Goal: Register for event/course

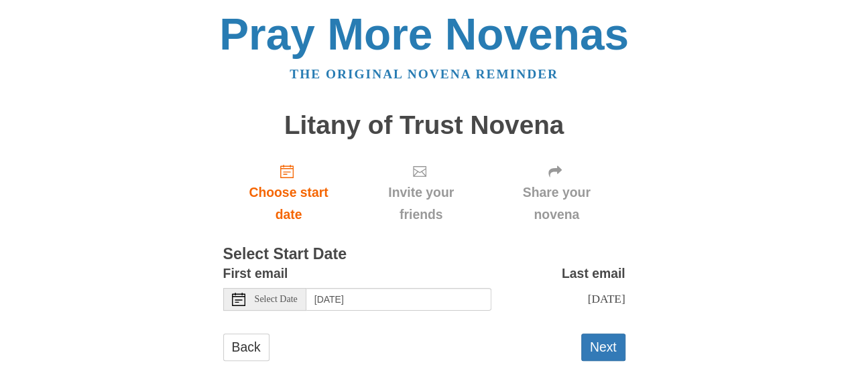
click at [247, 302] on div "Select Date" at bounding box center [264, 299] width 83 height 23
click at [401, 341] on div "Back Next" at bounding box center [424, 354] width 402 height 40
click at [288, 306] on div "Select Date" at bounding box center [264, 299] width 83 height 23
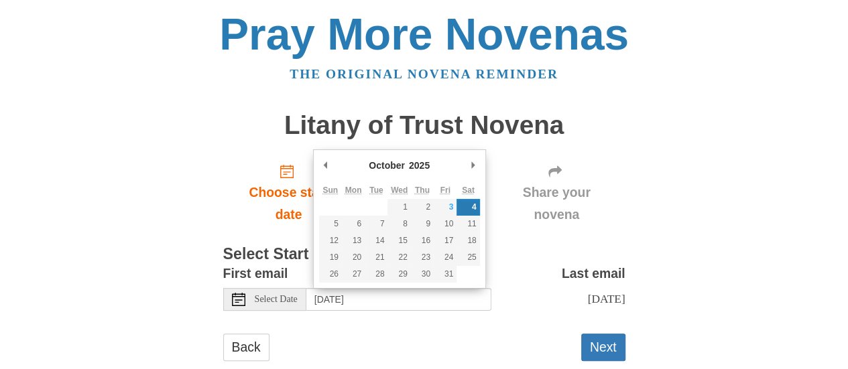
click at [349, 328] on form "First email Select Date Saturday, October 4th Last email Monday, October 13th S…" at bounding box center [424, 319] width 402 height 112
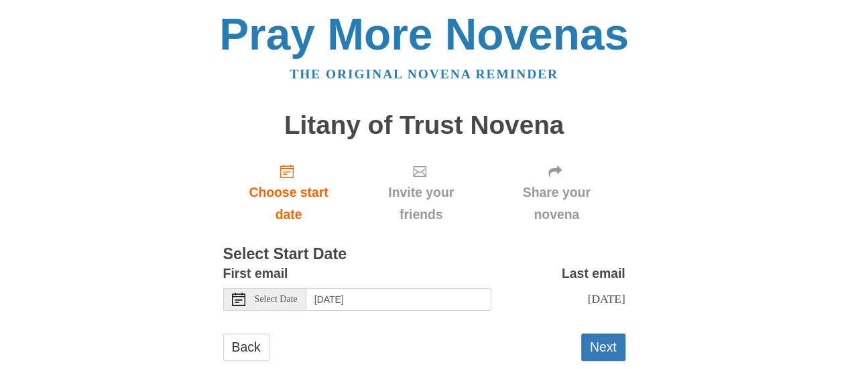
click at [288, 300] on span "Select Date" at bounding box center [276, 299] width 43 height 9
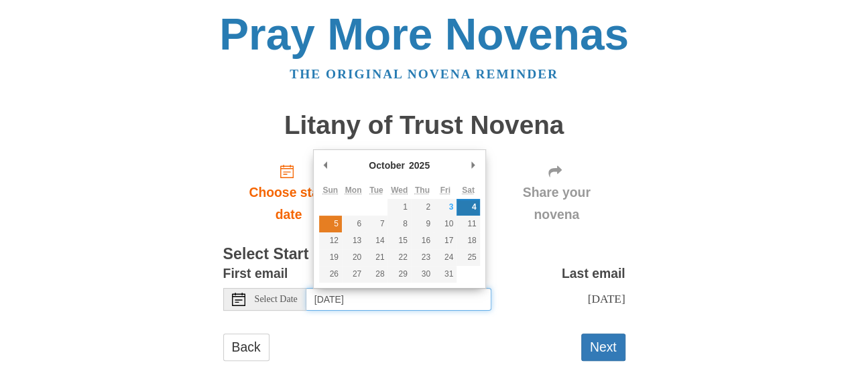
type input "Sunday, October 5th"
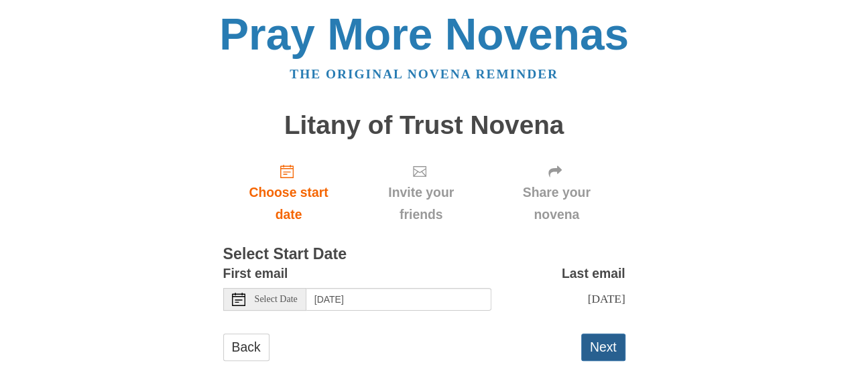
click at [602, 344] on button "Next" at bounding box center [603, 347] width 44 height 27
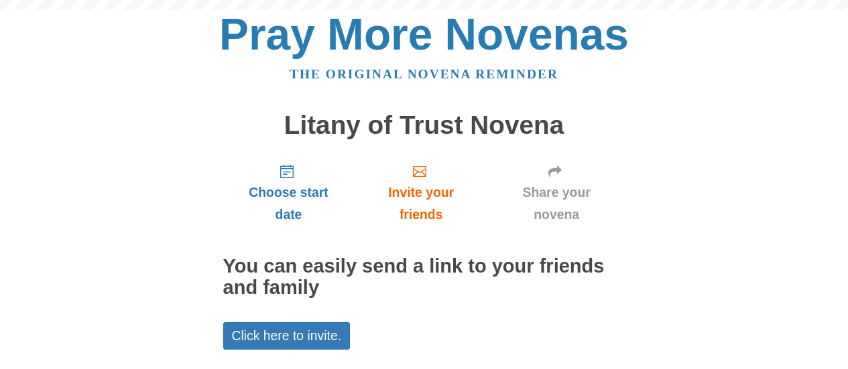
scroll to position [107, 0]
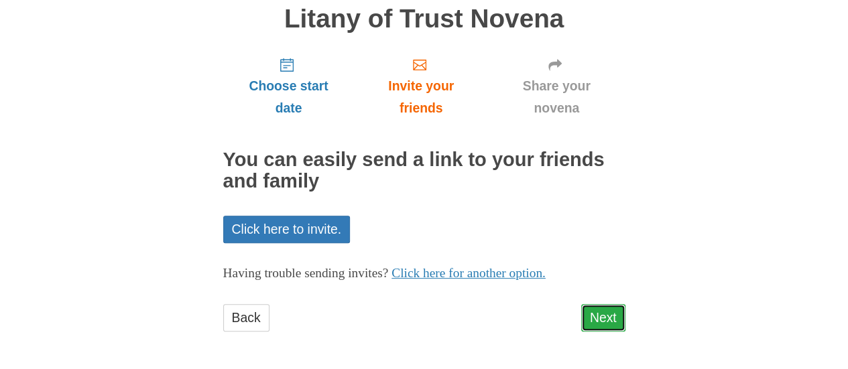
click at [598, 315] on link "Next" at bounding box center [603, 317] width 44 height 27
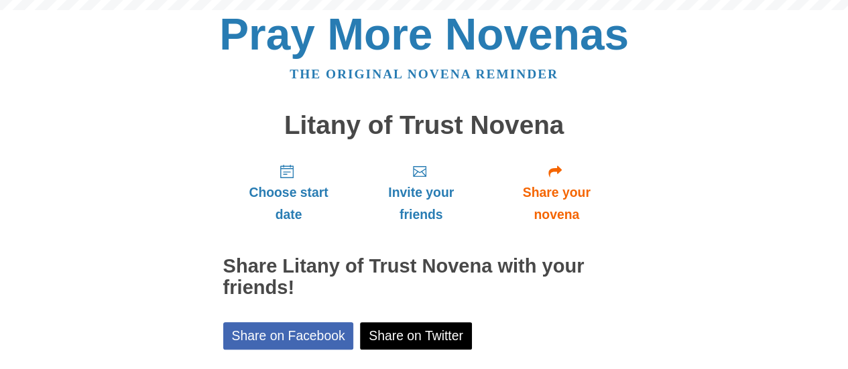
scroll to position [168, 0]
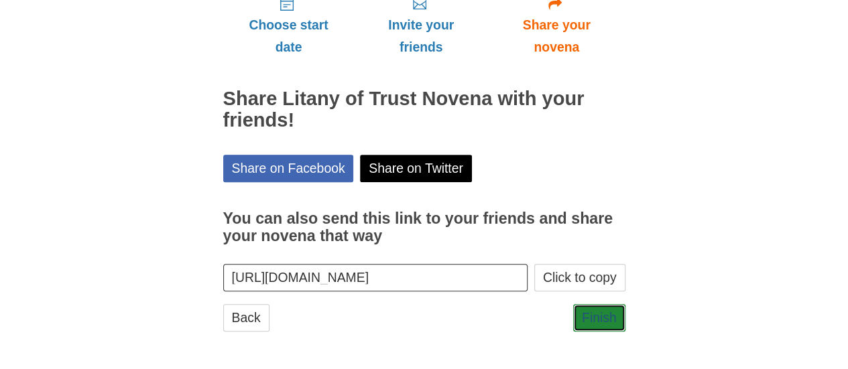
click at [598, 315] on link "Finish" at bounding box center [599, 317] width 52 height 27
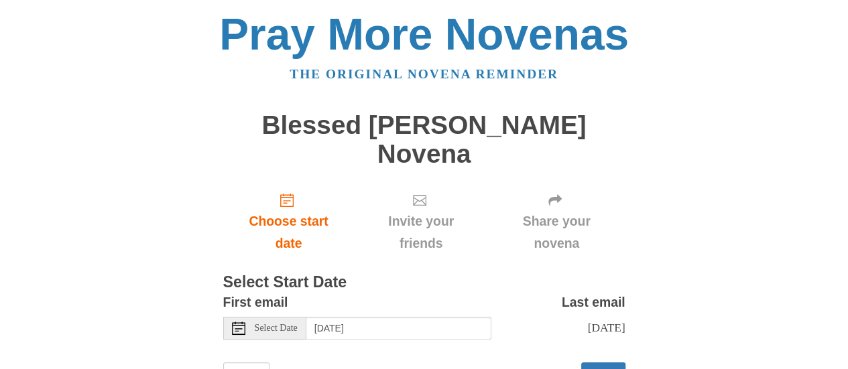
scroll to position [31, 0]
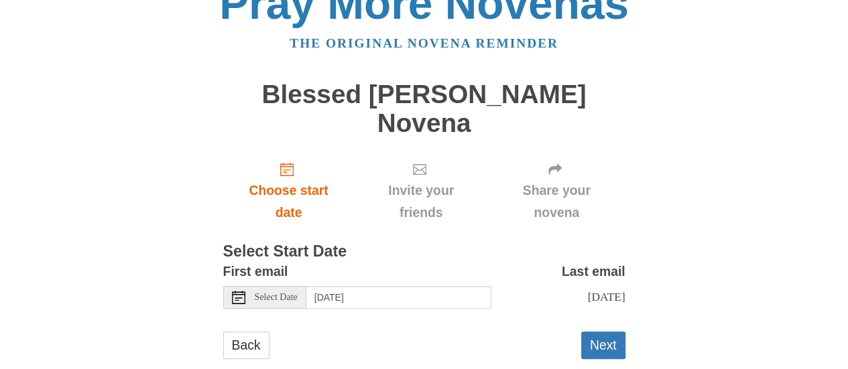
click at [259, 293] on span "Select Date" at bounding box center [276, 297] width 43 height 9
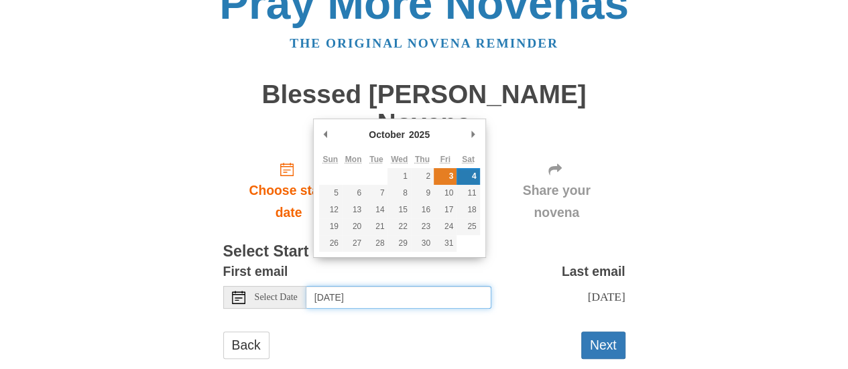
type input "[DATE]"
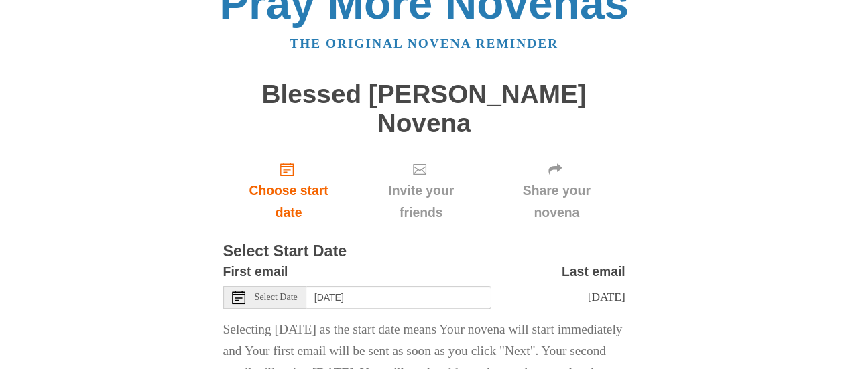
scroll to position [119, 0]
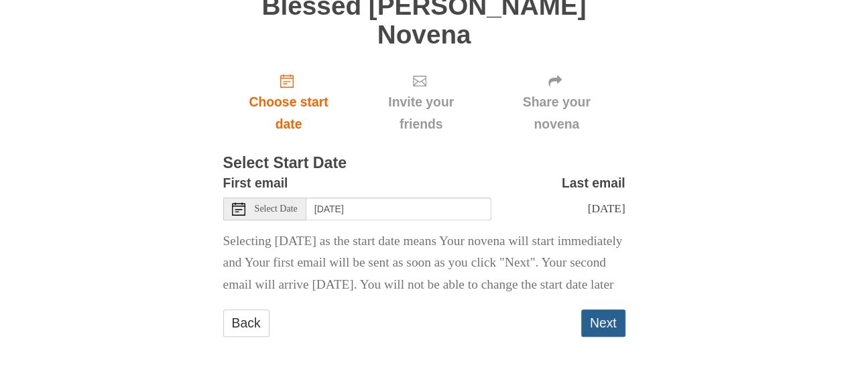
click at [601, 320] on button "Next" at bounding box center [603, 323] width 44 height 27
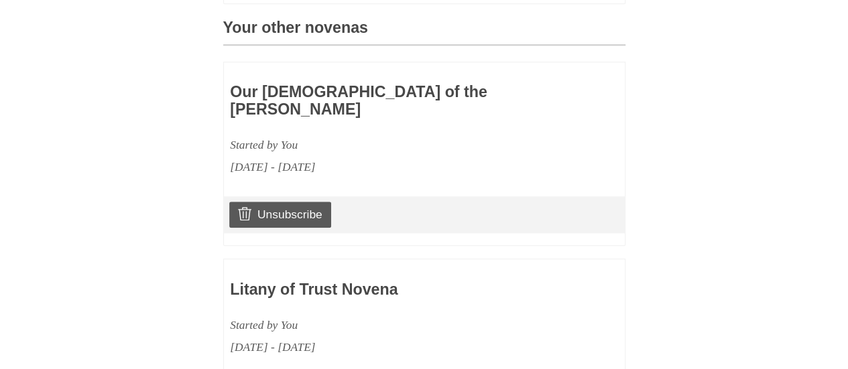
scroll to position [717, 0]
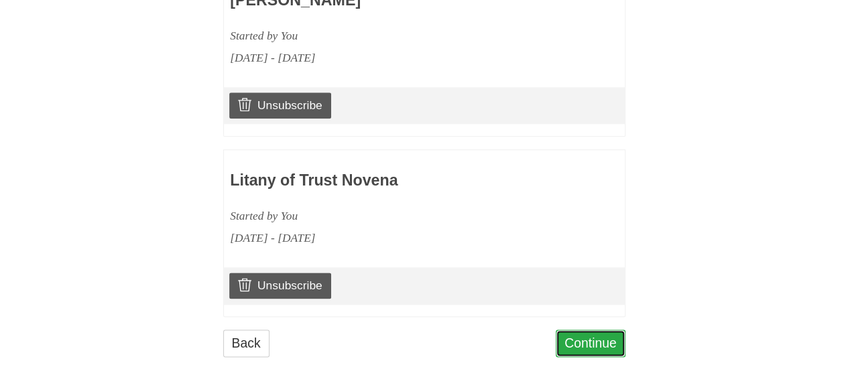
click at [587, 330] on link "Continue" at bounding box center [591, 343] width 70 height 27
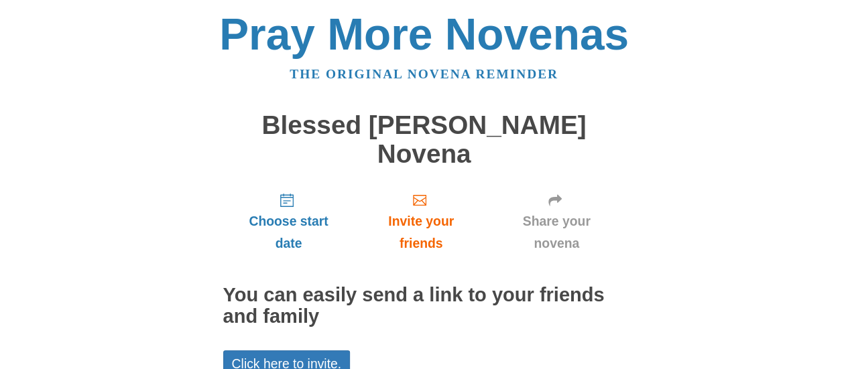
scroll to position [107, 0]
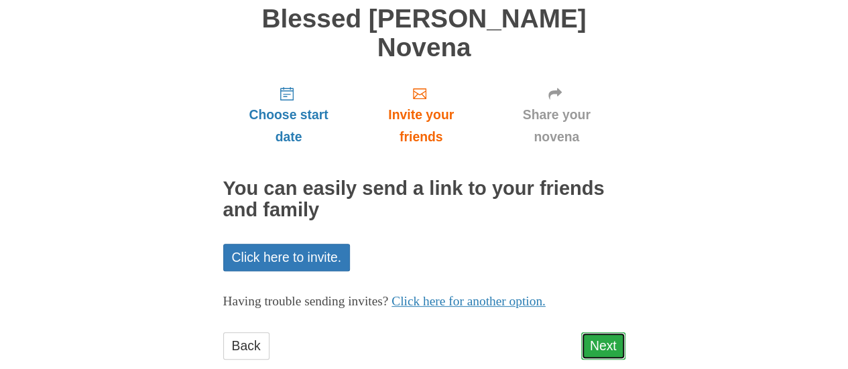
click at [595, 332] on link "Next" at bounding box center [603, 345] width 44 height 27
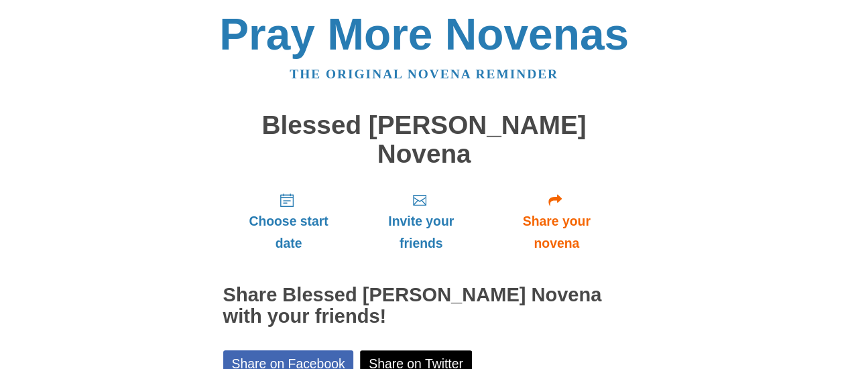
scroll to position [168, 0]
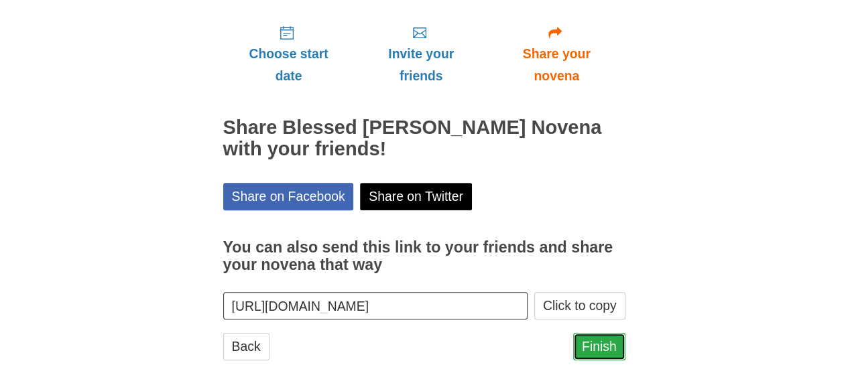
click at [593, 333] on link "Finish" at bounding box center [599, 346] width 52 height 27
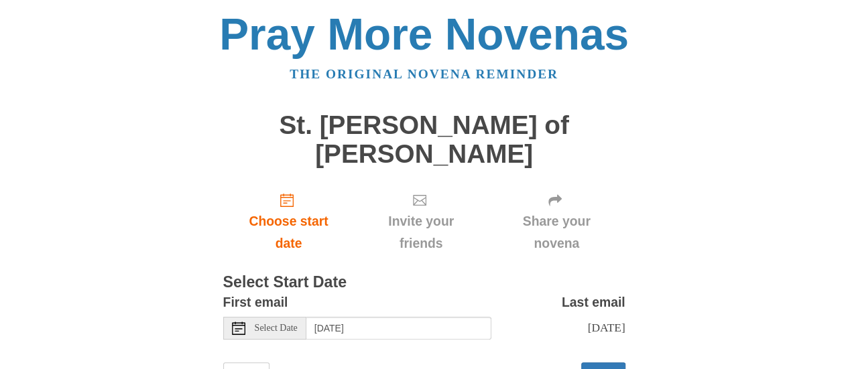
click at [273, 324] on span "Select Date" at bounding box center [276, 328] width 43 height 9
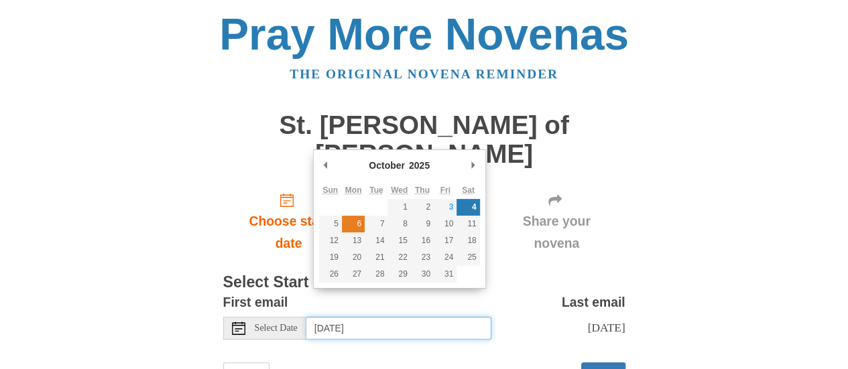
type input "Monday, October 6th"
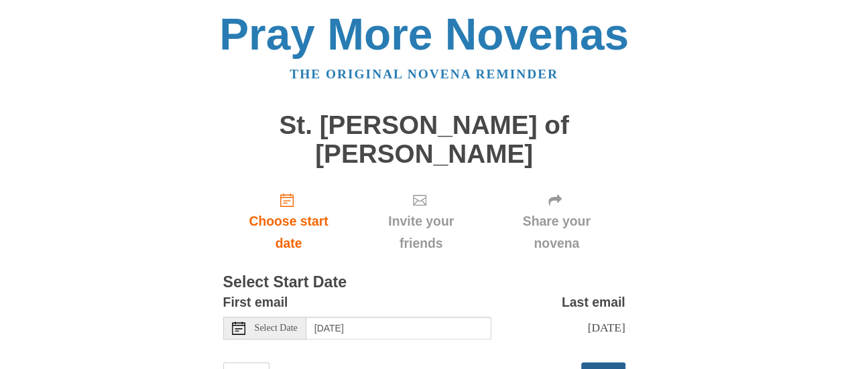
click at [591, 363] on button "Next" at bounding box center [603, 376] width 44 height 27
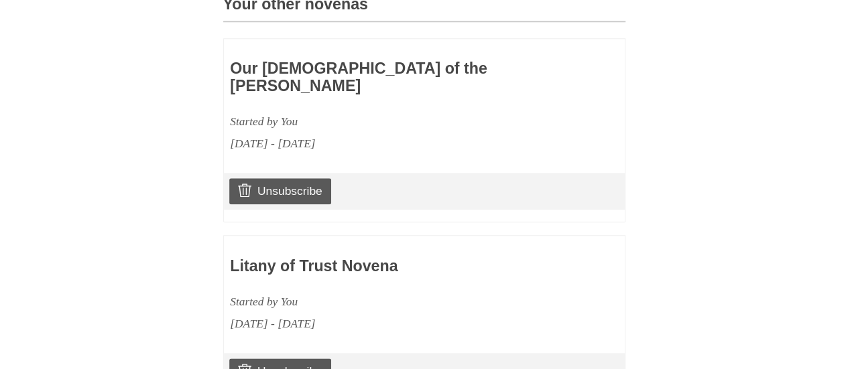
scroll to position [897, 0]
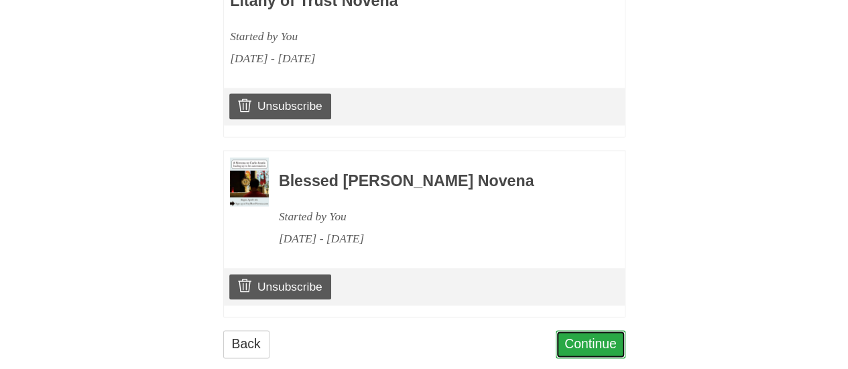
click at [587, 330] on link "Continue" at bounding box center [591, 343] width 70 height 27
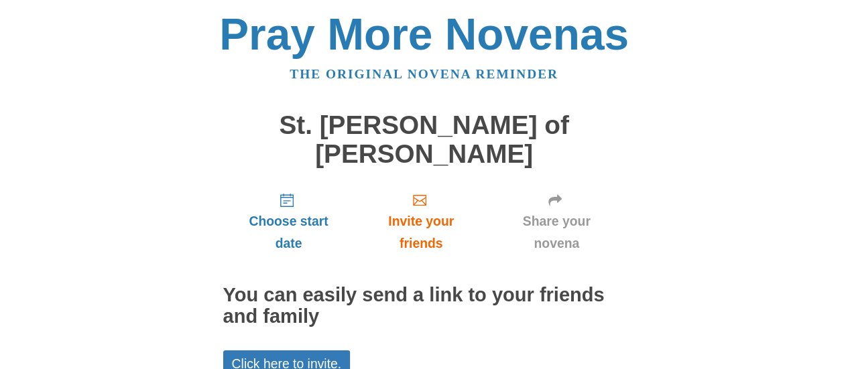
scroll to position [107, 0]
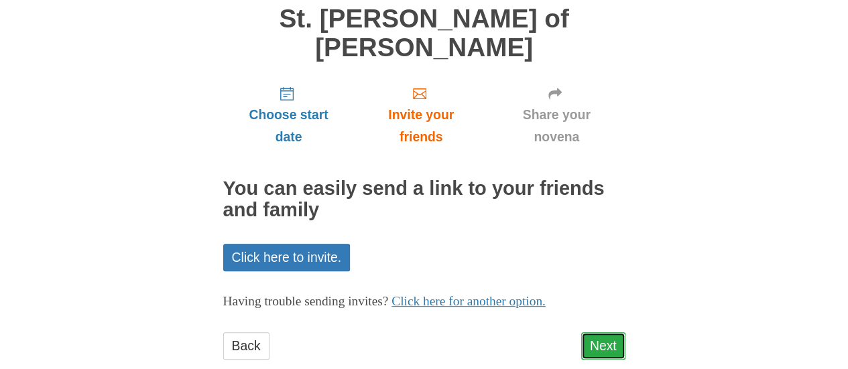
click at [610, 332] on link "Next" at bounding box center [603, 345] width 44 height 27
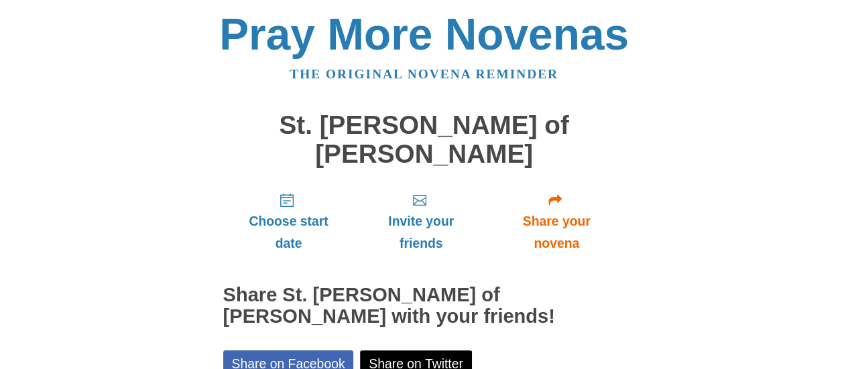
scroll to position [168, 0]
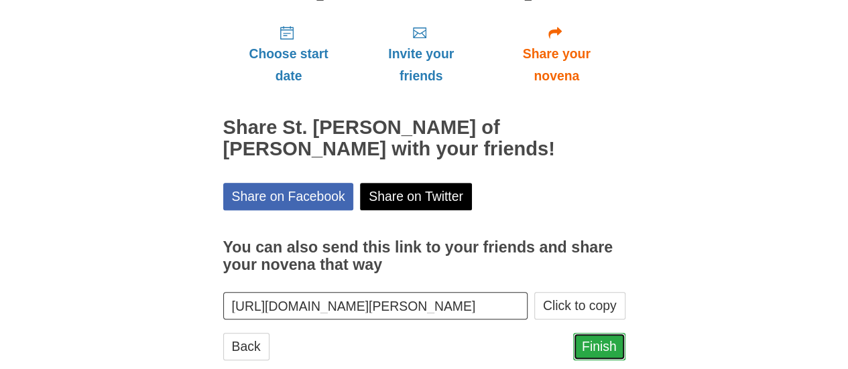
click at [613, 333] on link "Finish" at bounding box center [599, 346] width 52 height 27
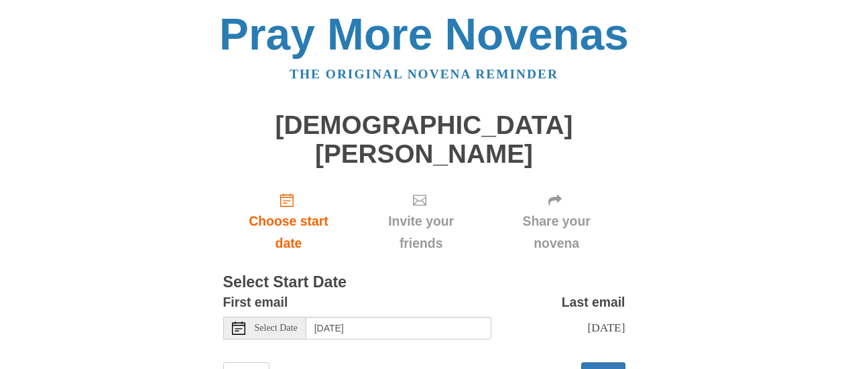
scroll to position [31, 0]
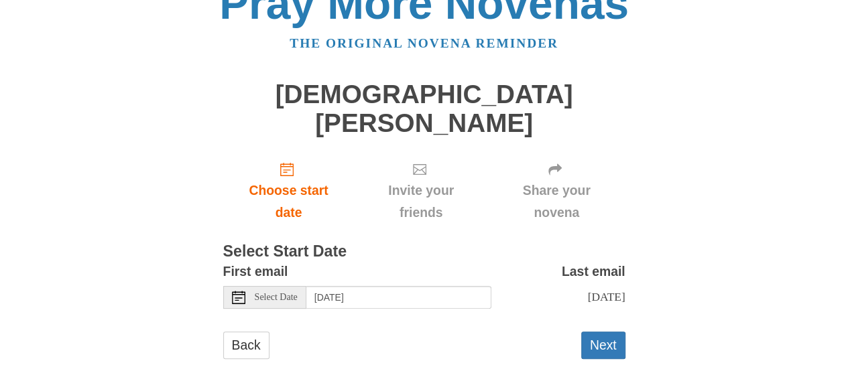
click at [252, 286] on div "Select Date" at bounding box center [264, 297] width 83 height 23
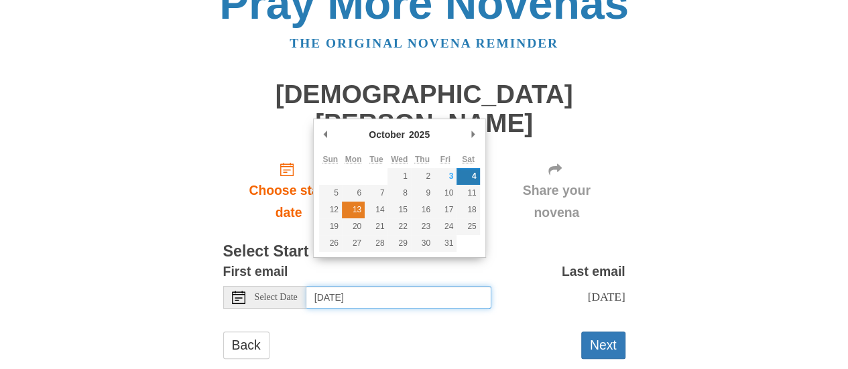
type input "Monday, October 13th"
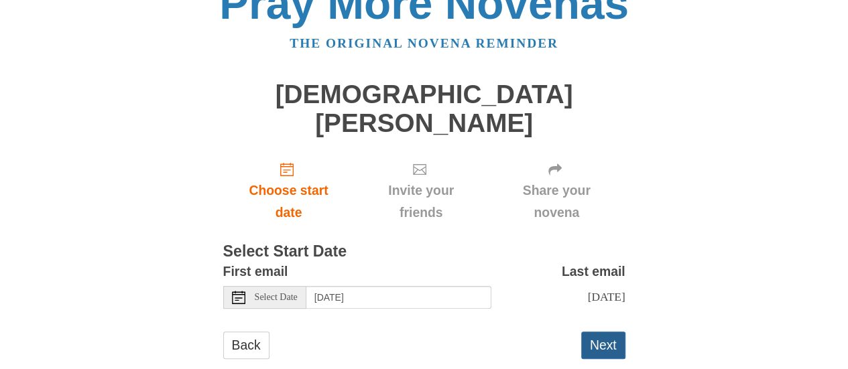
click at [605, 332] on button "Next" at bounding box center [603, 345] width 44 height 27
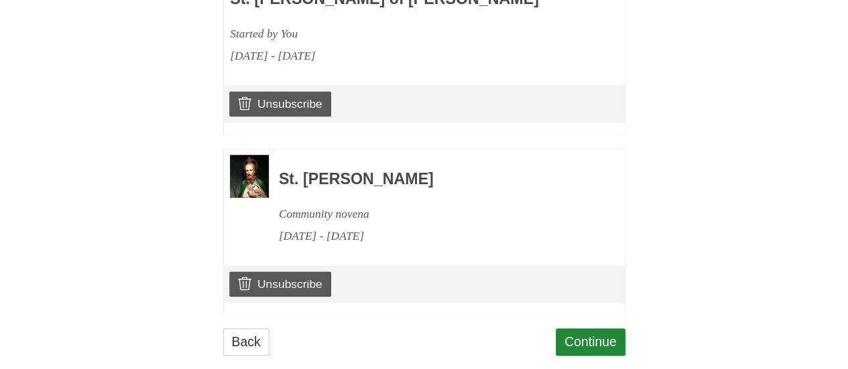
scroll to position [897, 0]
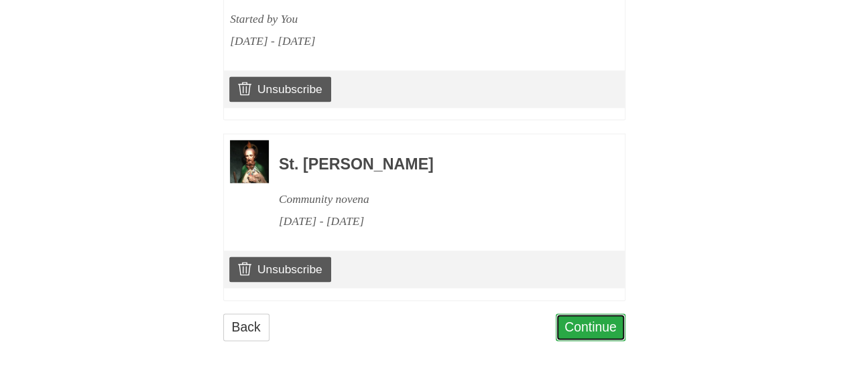
click at [607, 325] on link "Continue" at bounding box center [591, 327] width 70 height 27
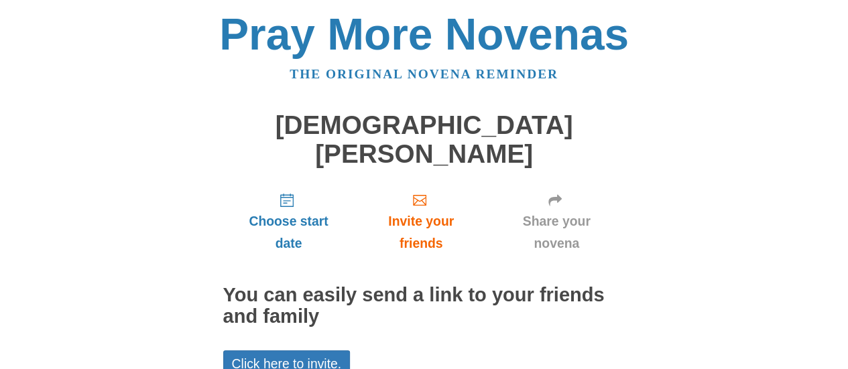
scroll to position [107, 0]
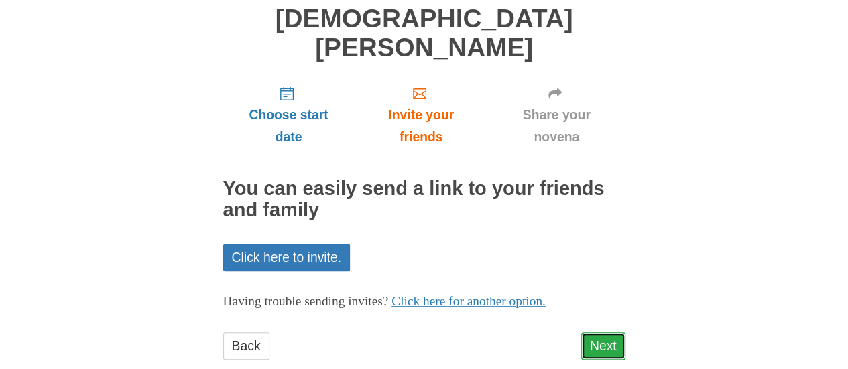
click at [602, 332] on link "Next" at bounding box center [603, 345] width 44 height 27
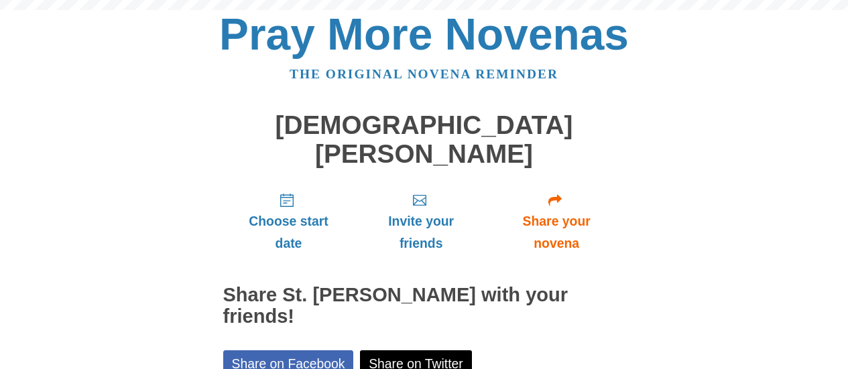
scroll to position [168, 0]
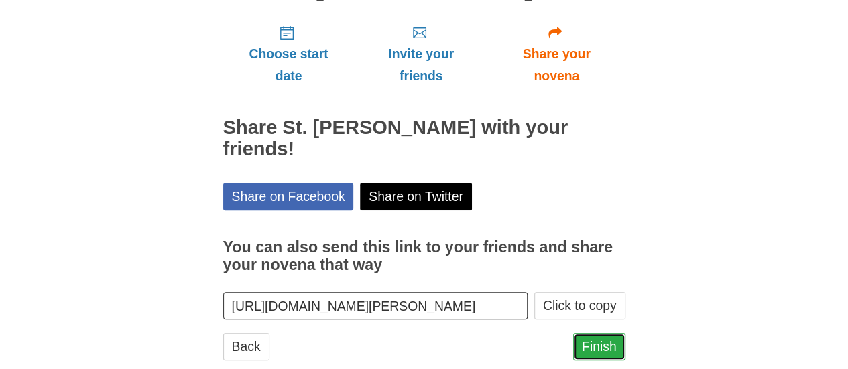
click at [601, 333] on link "Finish" at bounding box center [599, 346] width 52 height 27
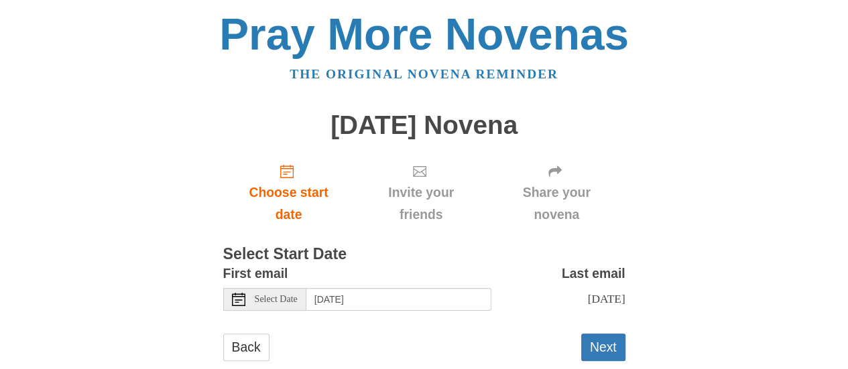
click at [262, 304] on span "Select Date" at bounding box center [276, 299] width 43 height 9
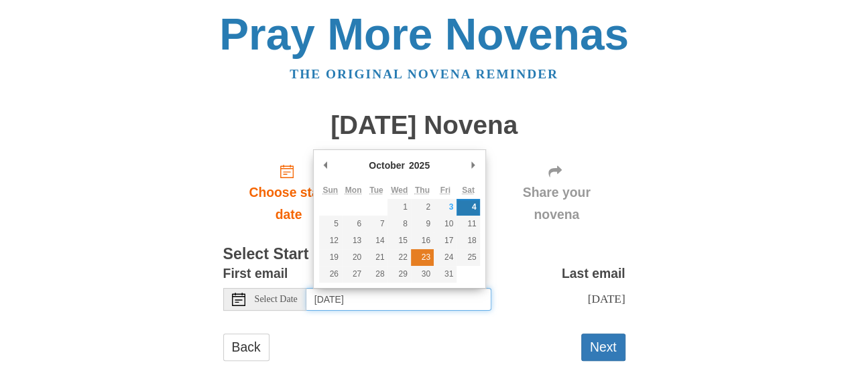
type input "Thursday, October 23rd"
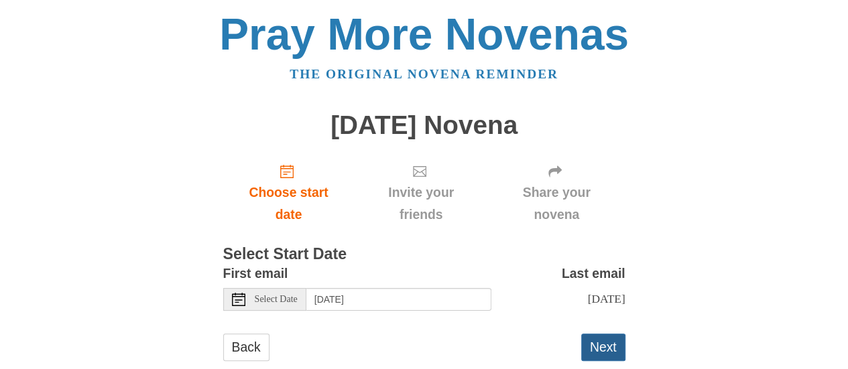
click at [591, 349] on button "Next" at bounding box center [603, 347] width 44 height 27
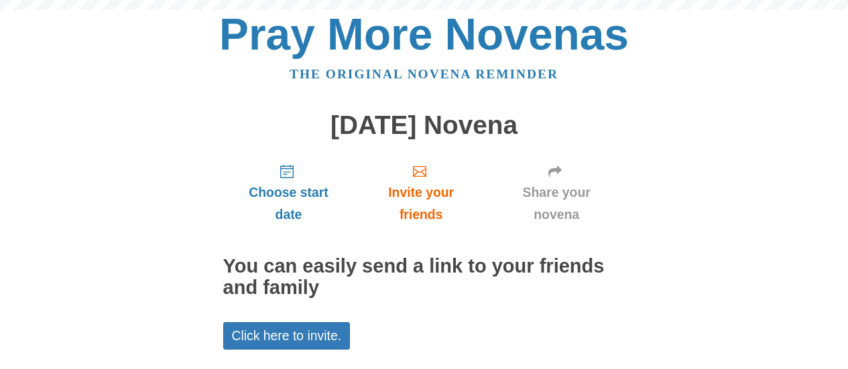
scroll to position [107, 0]
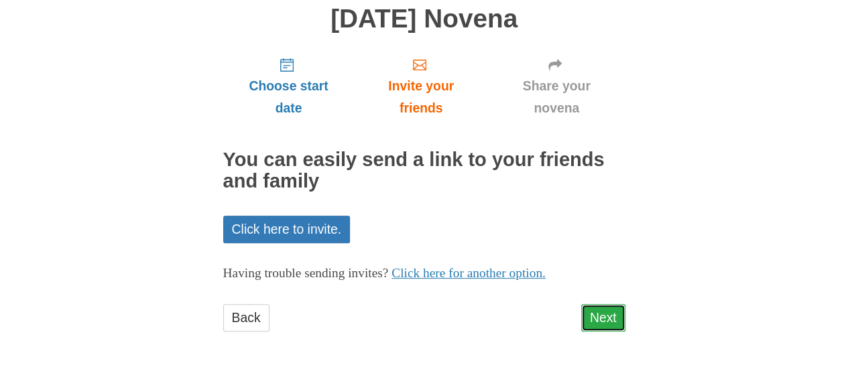
click at [603, 312] on link "Next" at bounding box center [603, 317] width 44 height 27
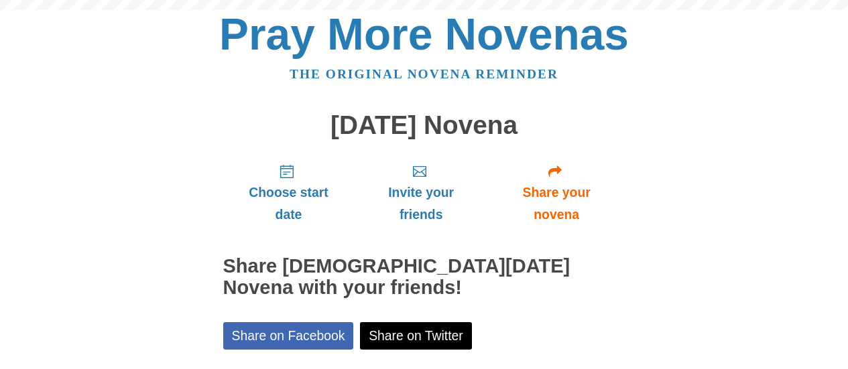
scroll to position [168, 0]
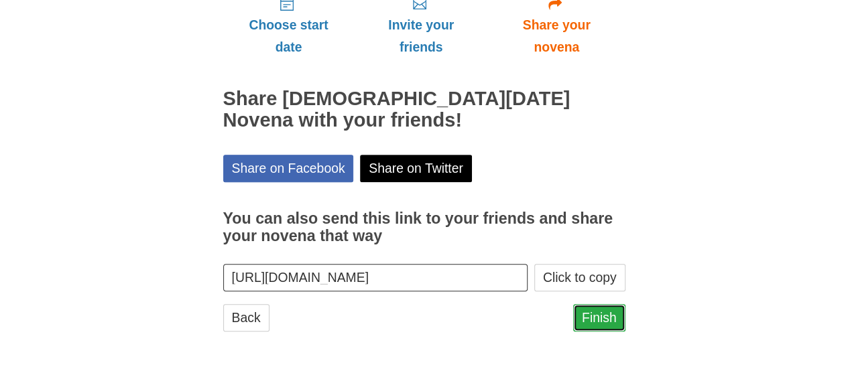
click at [610, 313] on link "Finish" at bounding box center [599, 317] width 52 height 27
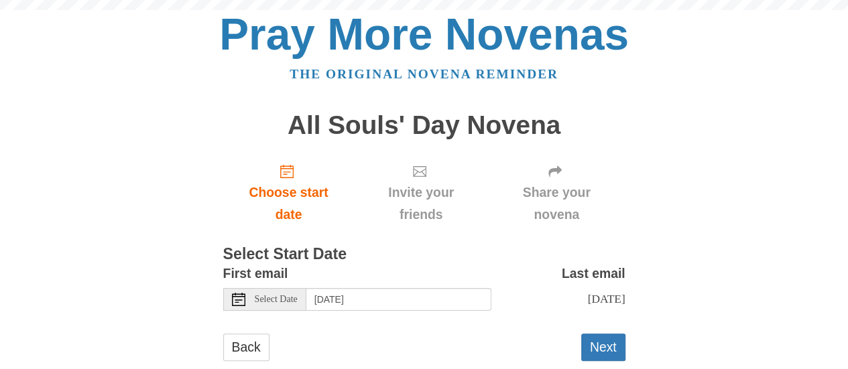
scroll to position [31, 0]
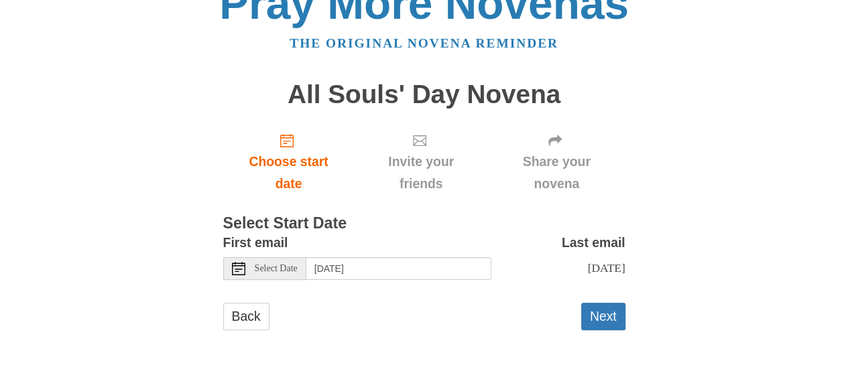
click at [276, 270] on span "Select Date" at bounding box center [276, 268] width 43 height 9
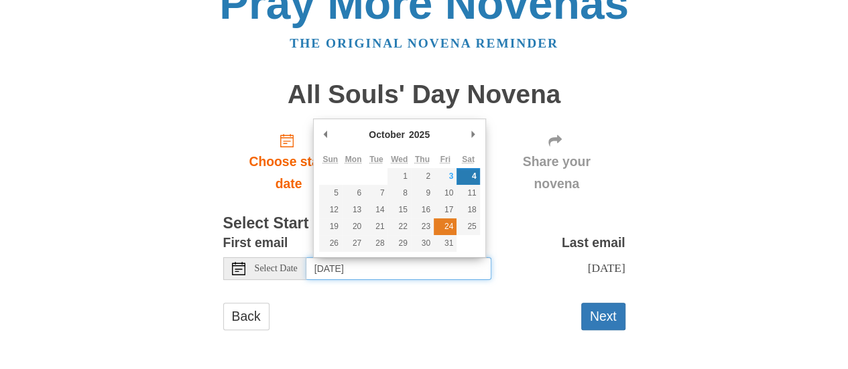
type input "Friday, October 24th"
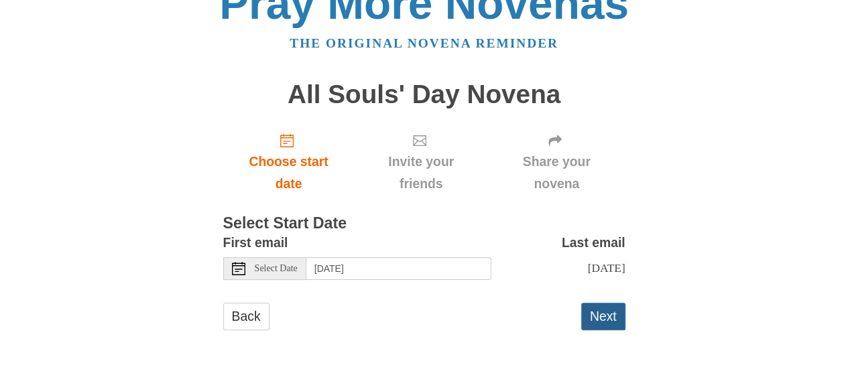
click at [597, 320] on button "Next" at bounding box center [603, 316] width 44 height 27
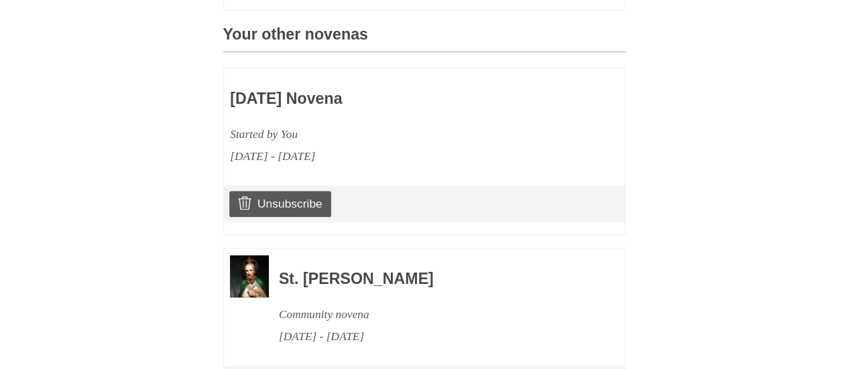
scroll to position [717, 0]
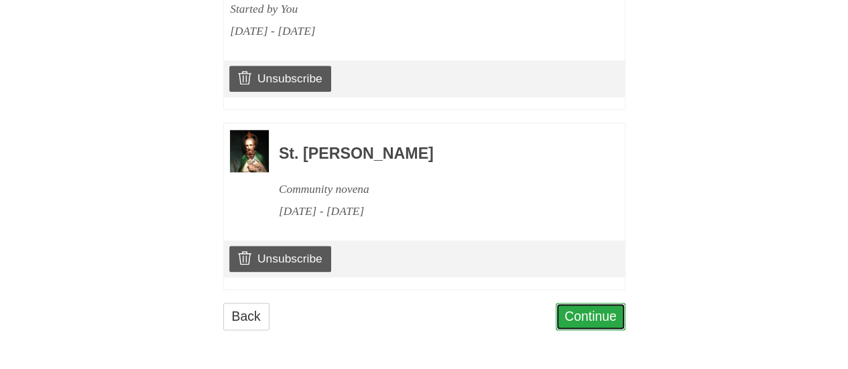
drag, startPoint x: 0, startPoint y: 0, endPoint x: 597, endPoint y: 320, distance: 677.4
click at [597, 320] on link "Continue" at bounding box center [591, 316] width 70 height 27
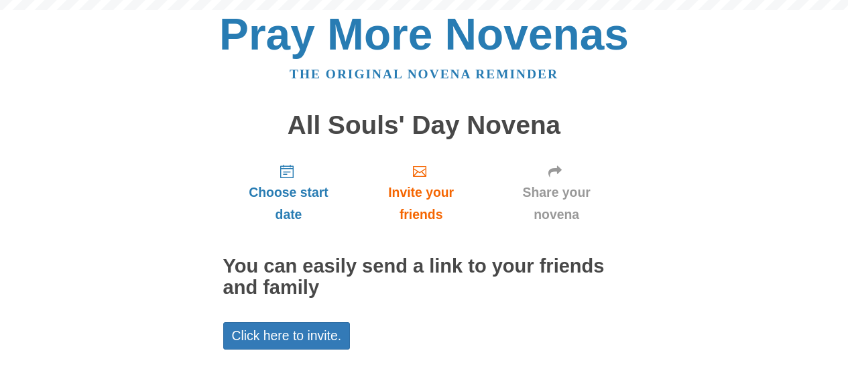
scroll to position [107, 0]
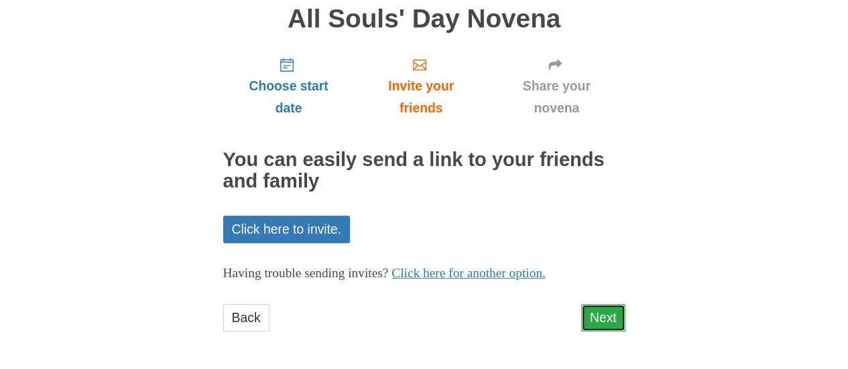
click at [602, 313] on link "Next" at bounding box center [603, 317] width 44 height 27
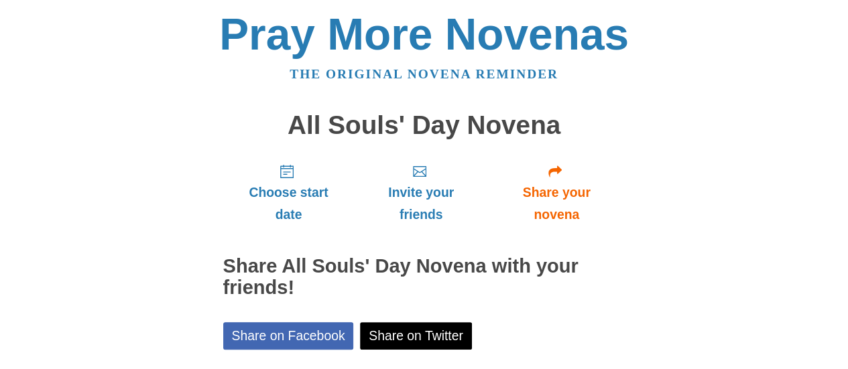
scroll to position [168, 0]
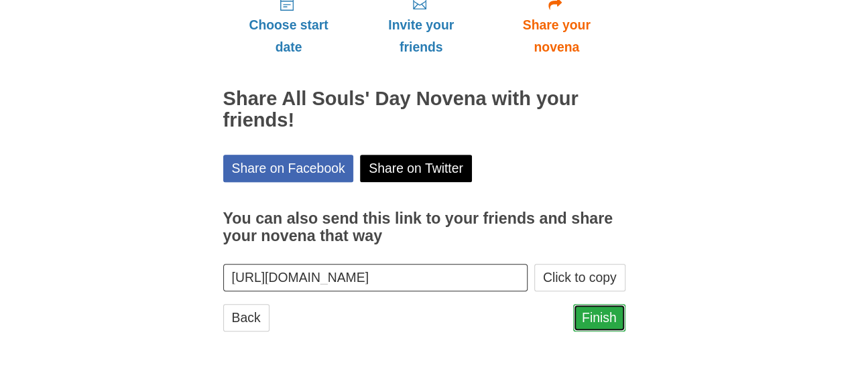
click at [590, 317] on link "Finish" at bounding box center [599, 317] width 52 height 27
